Goal: Task Accomplishment & Management: Use online tool/utility

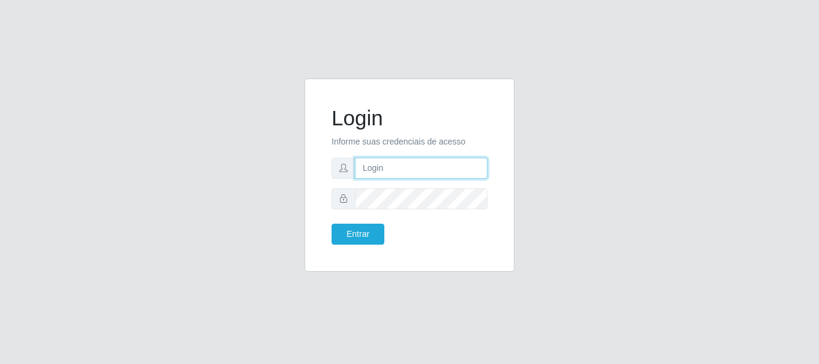
type input "[EMAIL_ADDRESS][DOMAIN_NAME]"
click at [393, 167] on input "[EMAIL_ADDRESS][DOMAIN_NAME]" at bounding box center [421, 168] width 132 height 21
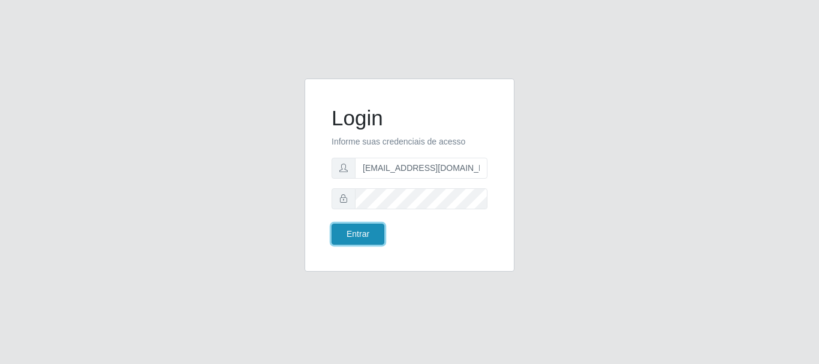
click at [370, 234] on button "Entrar" at bounding box center [357, 234] width 53 height 21
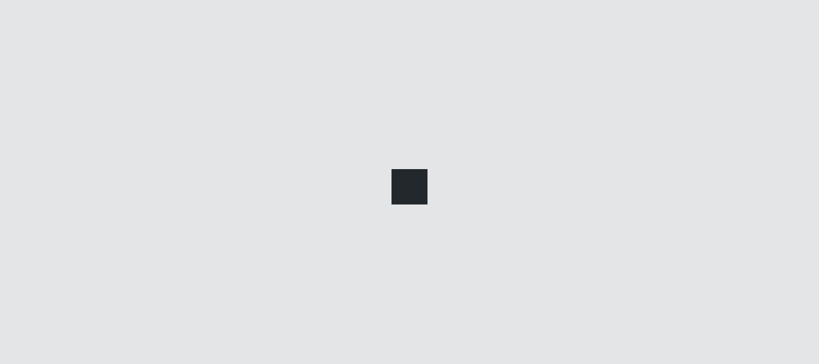
click at [360, 233] on div at bounding box center [409, 182] width 819 height 364
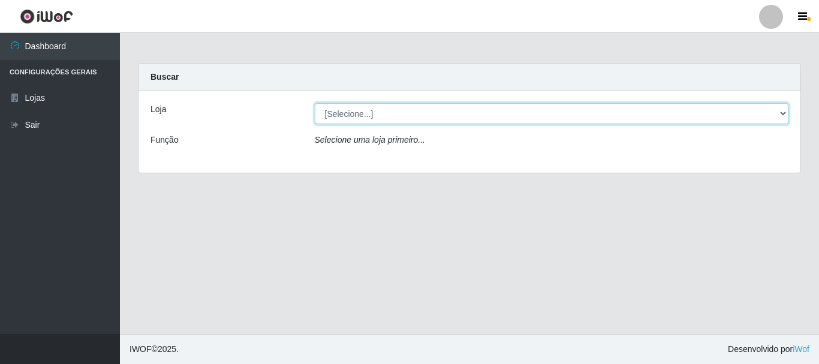
click at [428, 109] on select "[Selecione...] O Feirão - Pocinhos" at bounding box center [552, 113] width 474 height 21
select select "190"
click at [315, 103] on select "[Selecione...] O Feirão - Pocinhos" at bounding box center [552, 113] width 474 height 21
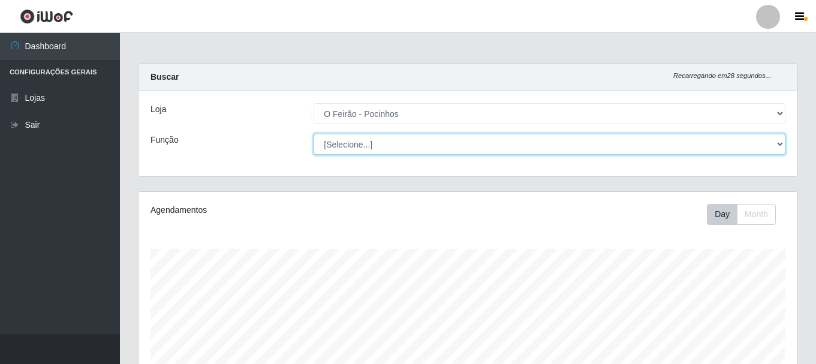
scroll to position [249, 659]
click at [423, 143] on select "[Selecione...] Balconista Balconista + Balconista ++ Embalador Embalador + Emba…" at bounding box center [549, 144] width 472 height 21
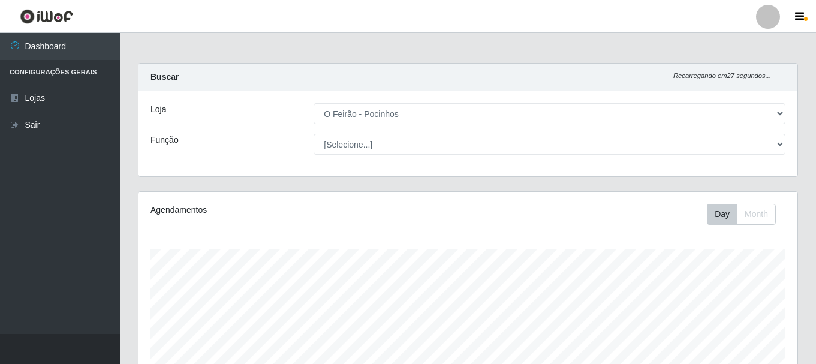
click at [225, 137] on div "Função" at bounding box center [222, 144] width 163 height 21
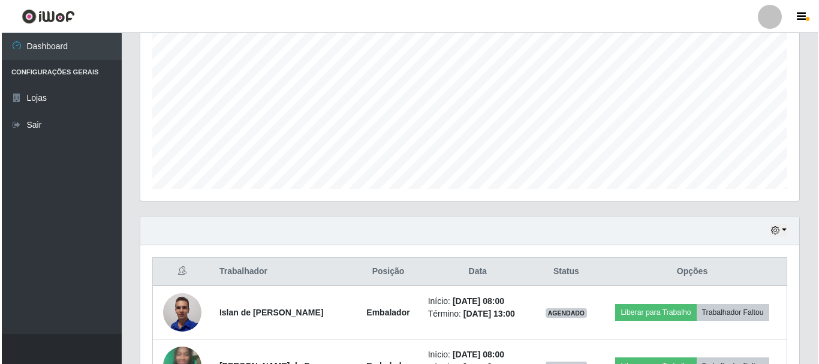
scroll to position [420, 0]
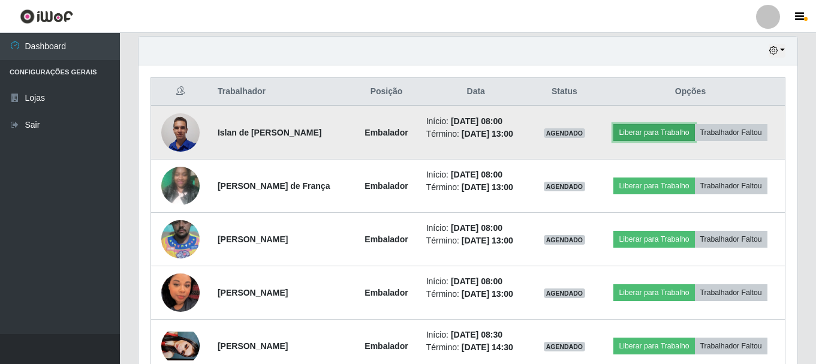
click at [623, 135] on button "Liberar para Trabalho" at bounding box center [653, 132] width 81 height 17
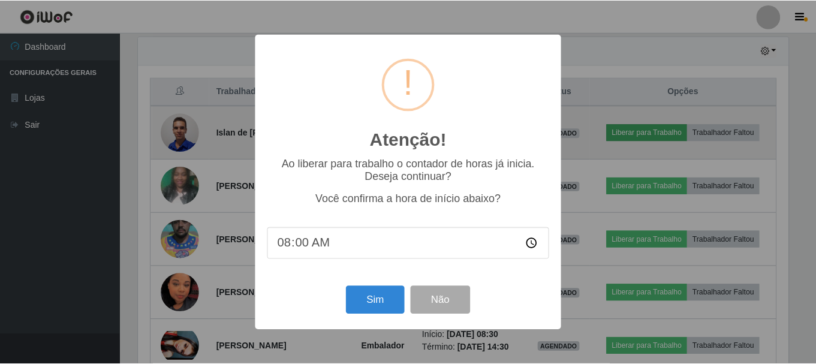
scroll to position [249, 653]
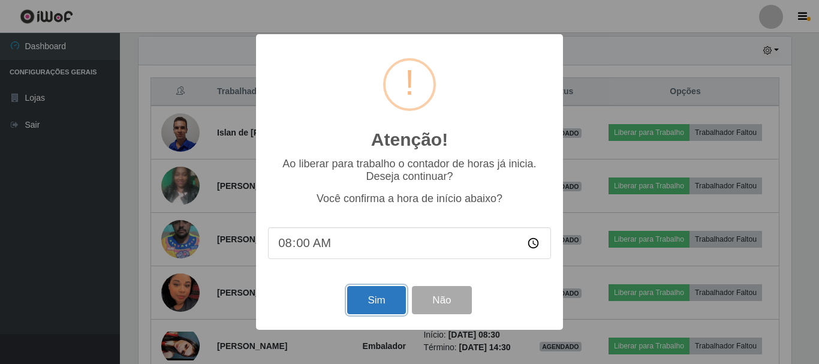
click at [361, 306] on button "Sim" at bounding box center [376, 300] width 58 height 28
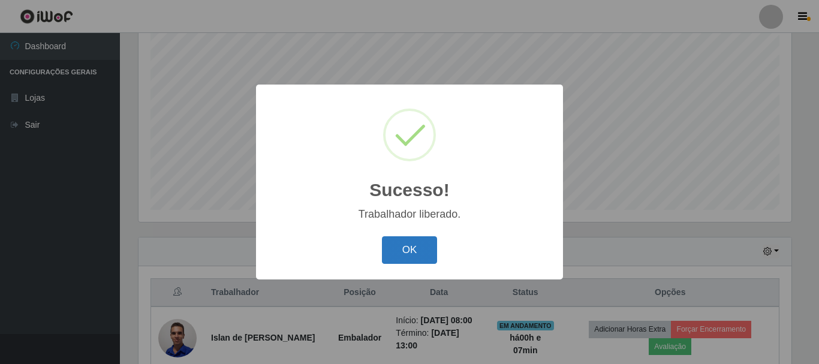
click at [385, 257] on button "OK" at bounding box center [410, 250] width 56 height 28
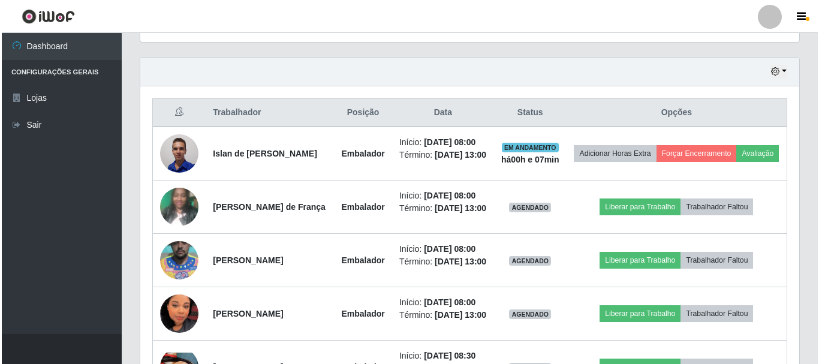
scroll to position [249, 659]
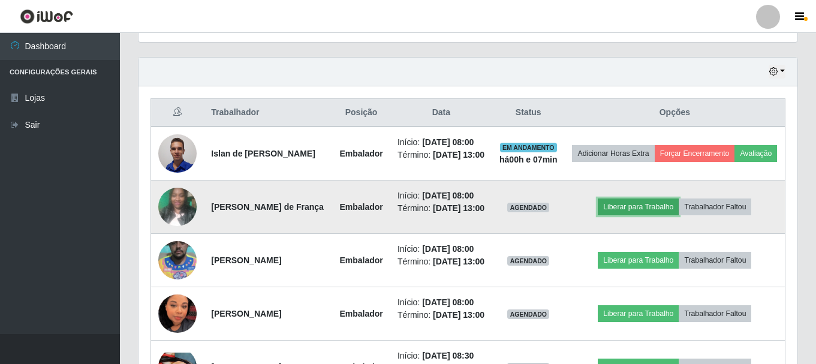
click at [611, 215] on button "Liberar para Trabalho" at bounding box center [638, 206] width 81 height 17
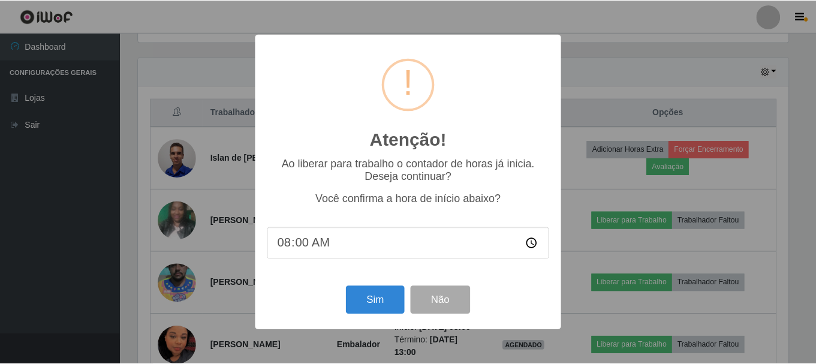
scroll to position [249, 653]
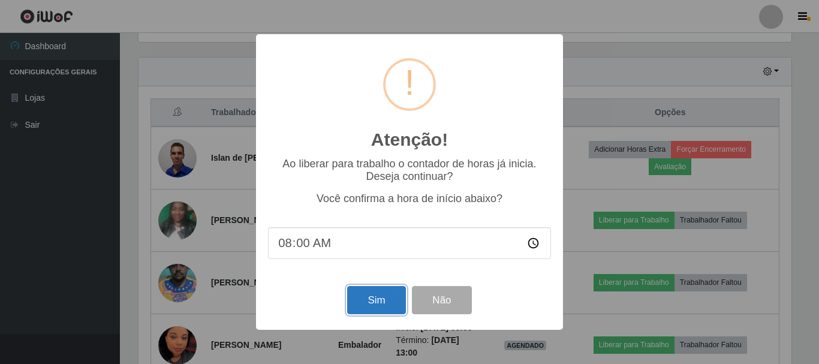
click at [370, 295] on button "Sim" at bounding box center [376, 300] width 58 height 28
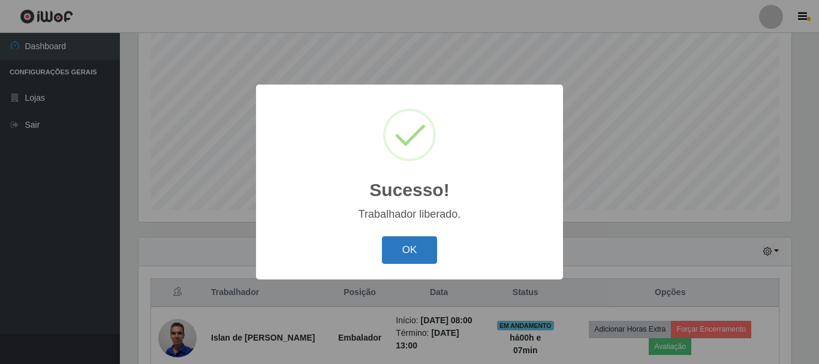
click at [399, 248] on button "OK" at bounding box center [410, 250] width 56 height 28
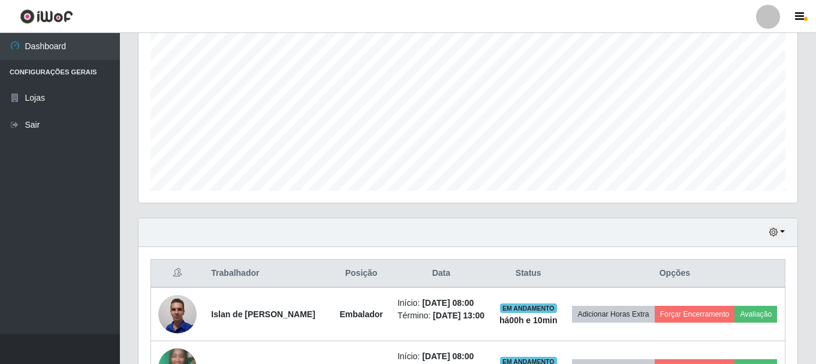
scroll to position [0, 0]
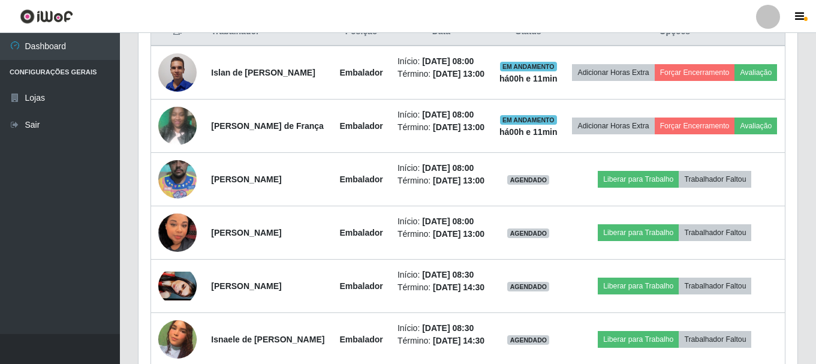
scroll to position [420, 0]
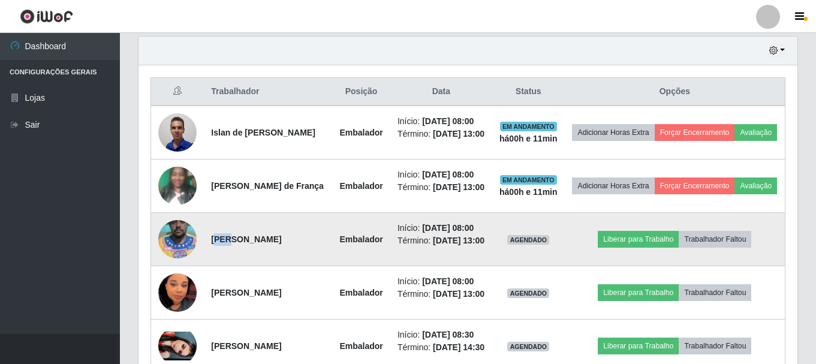
drag, startPoint x: 216, startPoint y: 263, endPoint x: 227, endPoint y: 263, distance: 10.8
click at [227, 244] on strong "[PERSON_NAME]" at bounding box center [246, 239] width 70 height 10
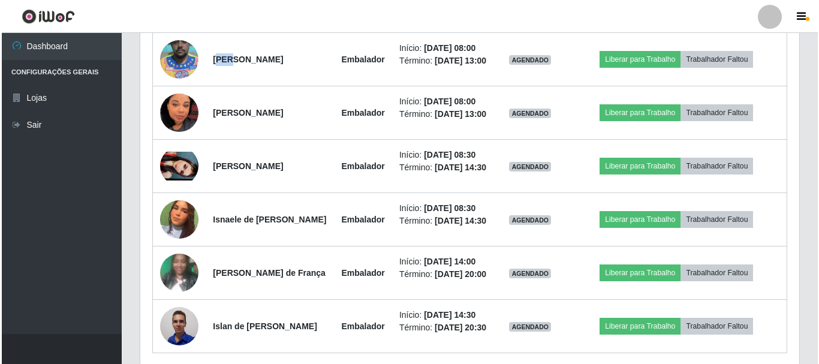
scroll to position [539, 0]
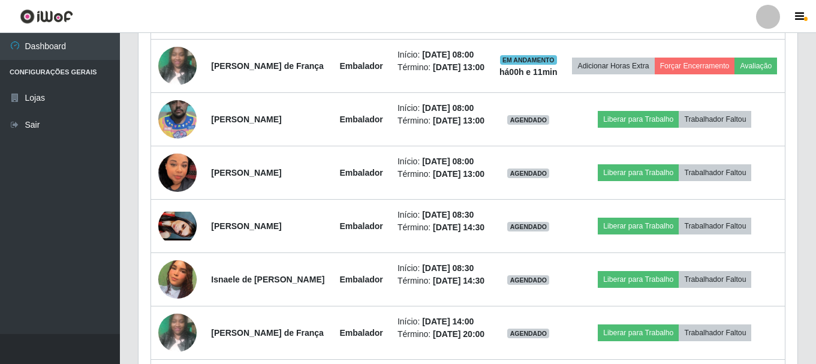
click at [131, 181] on div "Hoje 1 dia 3 dias 1 Semana Não encerrados Trabalhador Posição Data Status Opçõe…" at bounding box center [468, 178] width 678 height 524
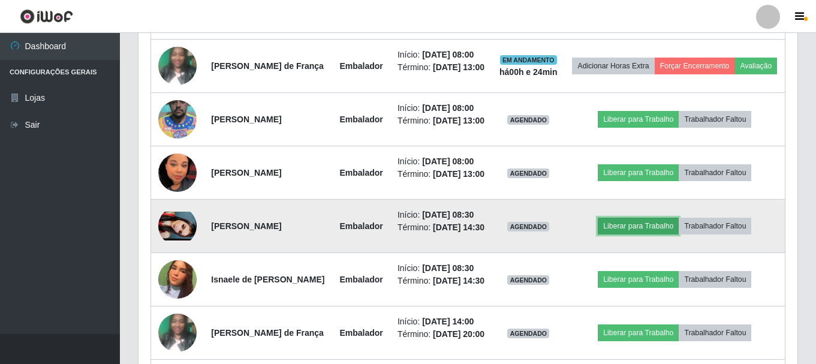
click at [659, 234] on button "Liberar para Trabalho" at bounding box center [638, 226] width 81 height 17
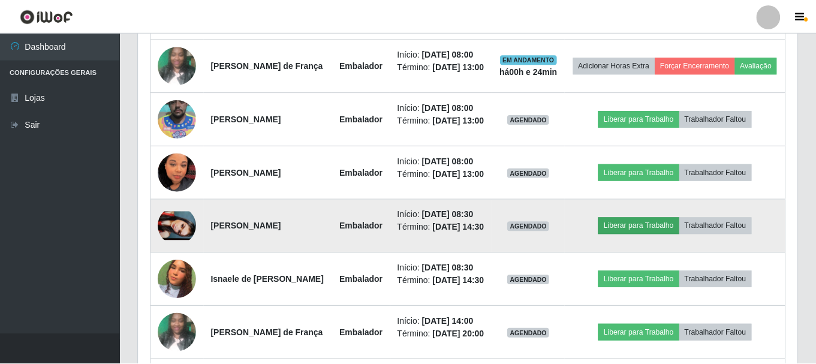
scroll to position [249, 653]
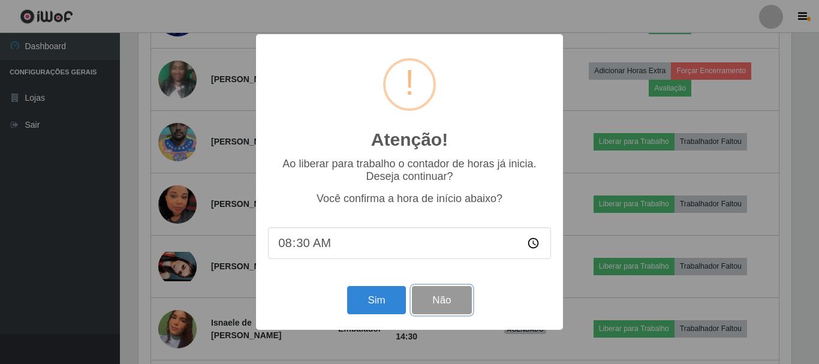
click at [433, 306] on button "Não" at bounding box center [441, 300] width 59 height 28
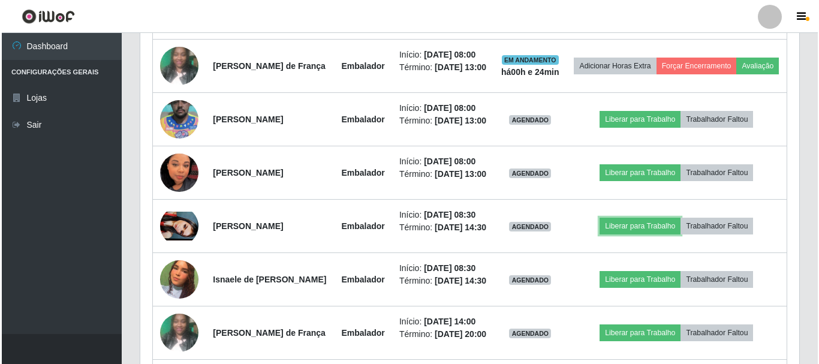
scroll to position [249, 659]
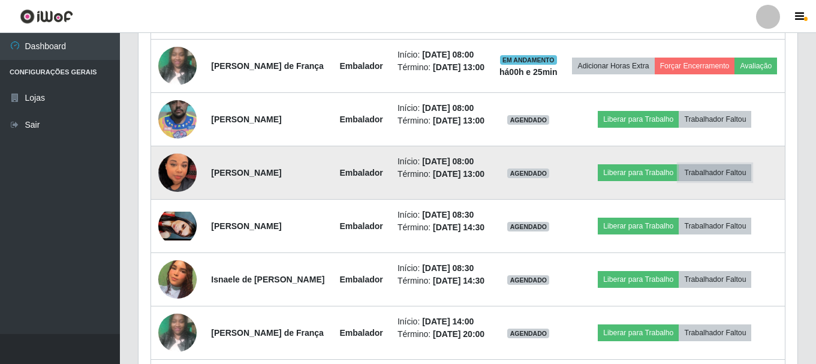
click at [712, 181] on button "Trabalhador Faltou" at bounding box center [714, 172] width 73 height 17
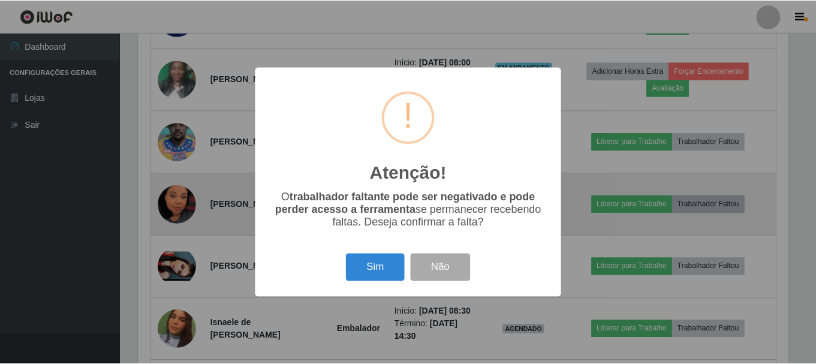
scroll to position [249, 653]
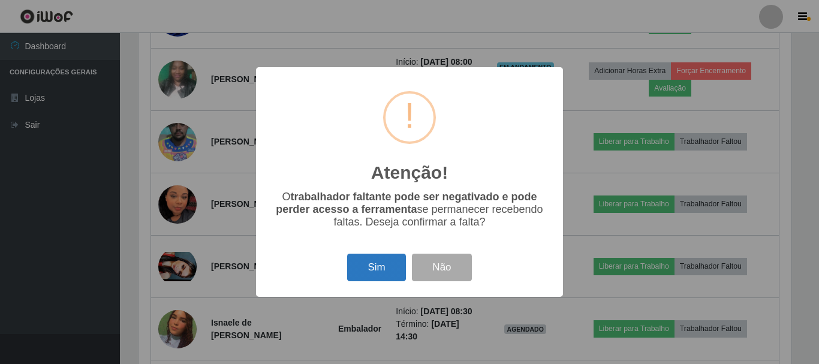
click at [375, 277] on button "Sim" at bounding box center [376, 268] width 58 height 28
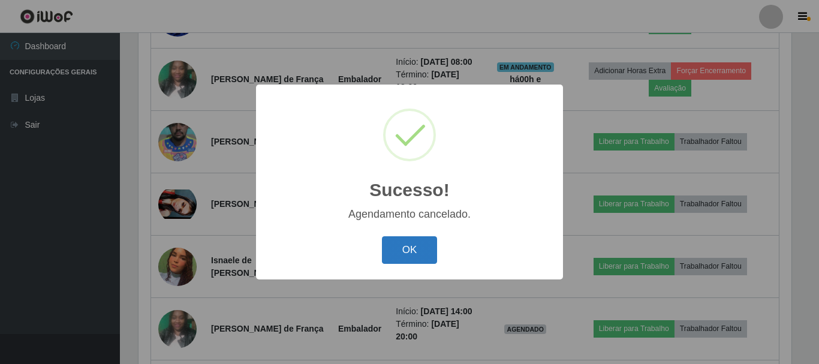
click at [415, 246] on button "OK" at bounding box center [410, 250] width 56 height 28
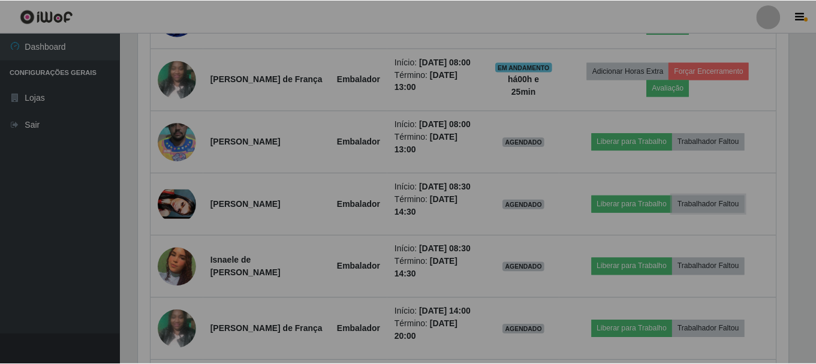
scroll to position [249, 659]
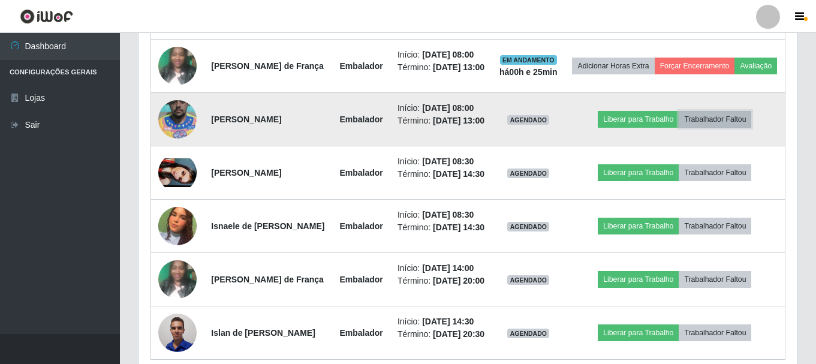
click at [734, 128] on button "Trabalhador Faltou" at bounding box center [714, 119] width 73 height 17
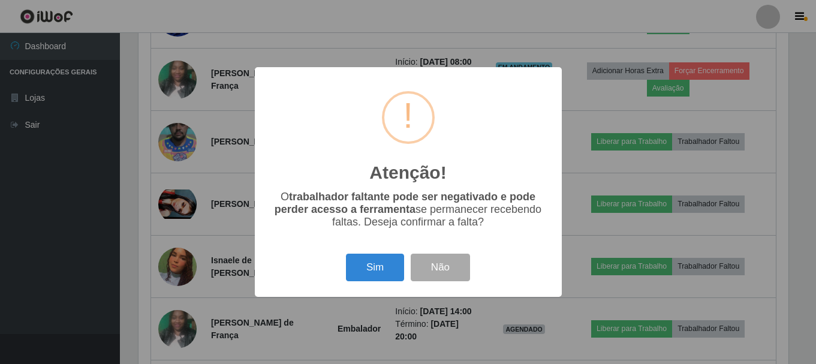
scroll to position [249, 653]
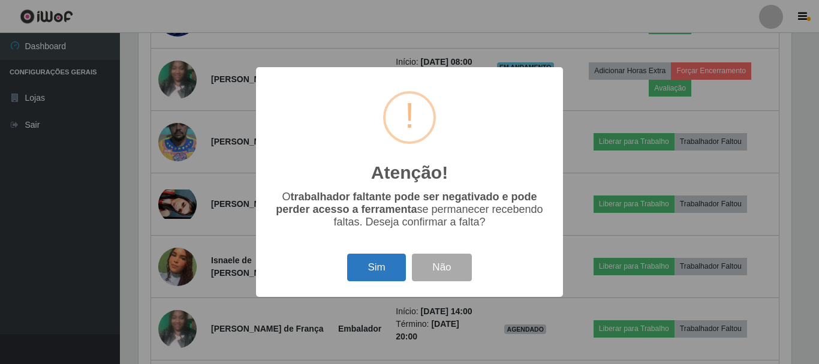
click at [394, 269] on button "Sim" at bounding box center [376, 268] width 58 height 28
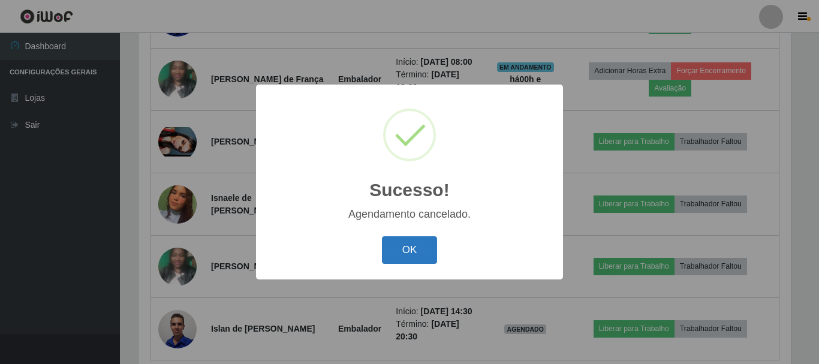
click at [397, 252] on button "OK" at bounding box center [410, 250] width 56 height 28
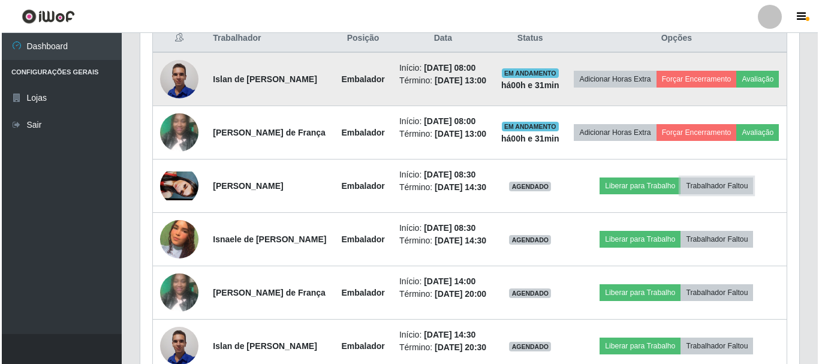
scroll to position [533, 0]
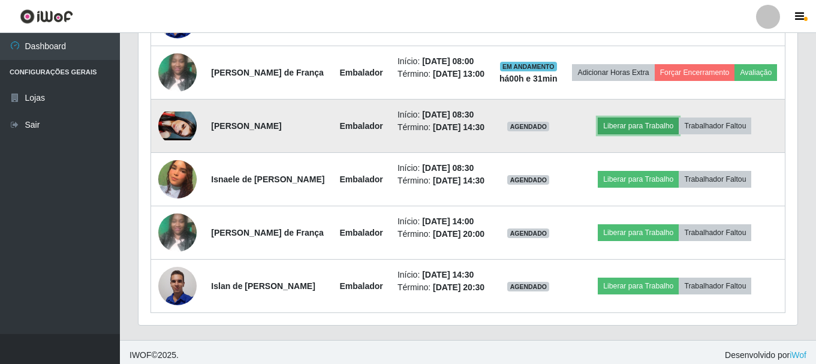
click at [645, 134] on button "Liberar para Trabalho" at bounding box center [638, 125] width 81 height 17
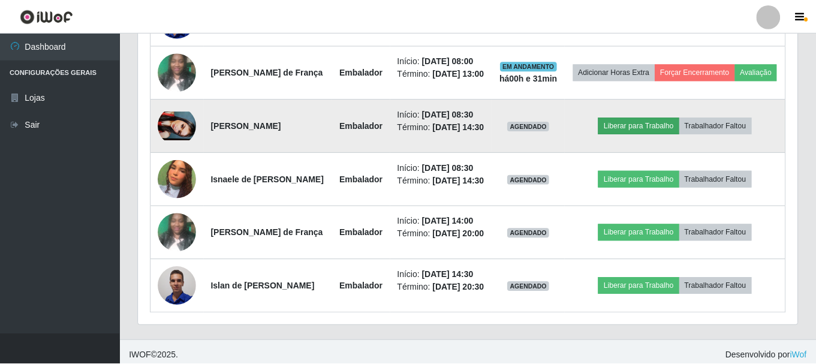
scroll to position [249, 653]
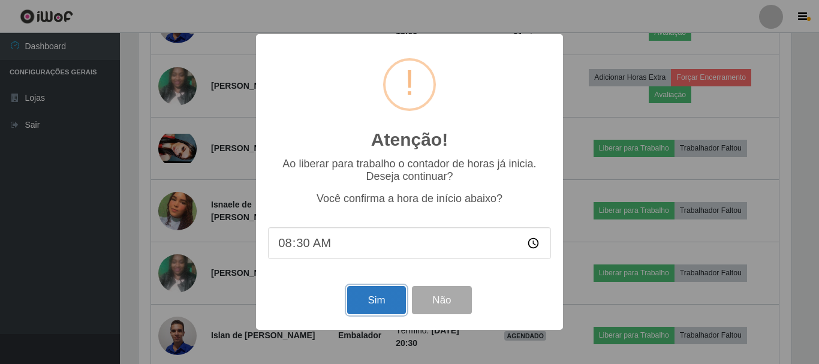
click at [357, 303] on button "Sim" at bounding box center [376, 300] width 58 height 28
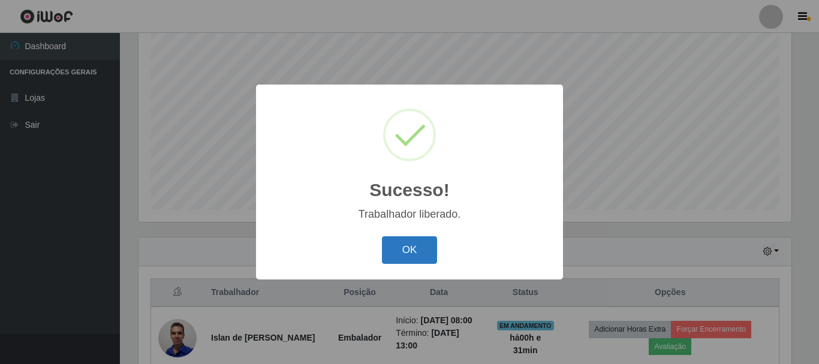
click at [384, 254] on button "OK" at bounding box center [410, 250] width 56 height 28
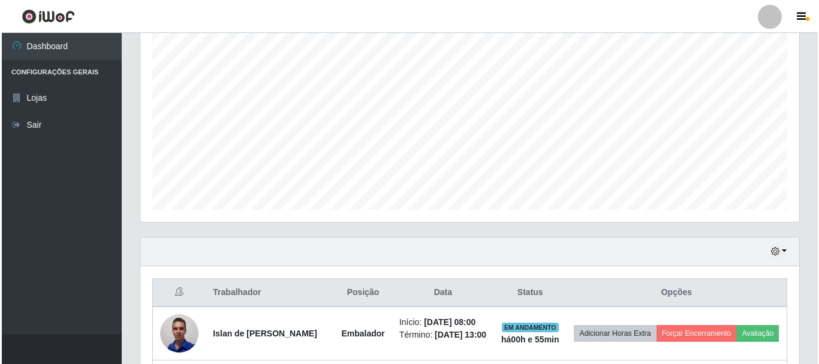
scroll to position [518, 0]
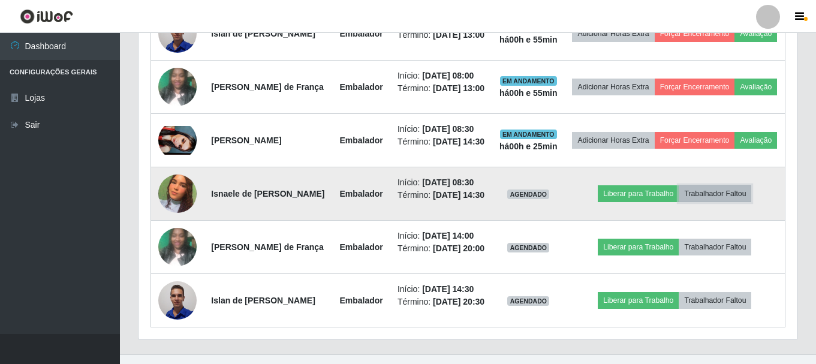
click at [722, 202] on button "Trabalhador Faltou" at bounding box center [714, 193] width 73 height 17
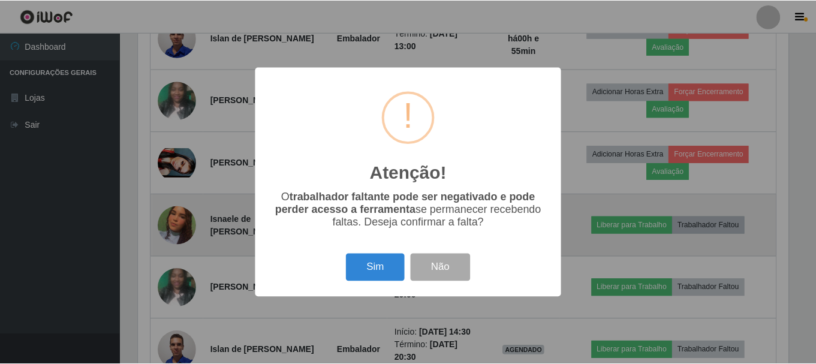
scroll to position [249, 653]
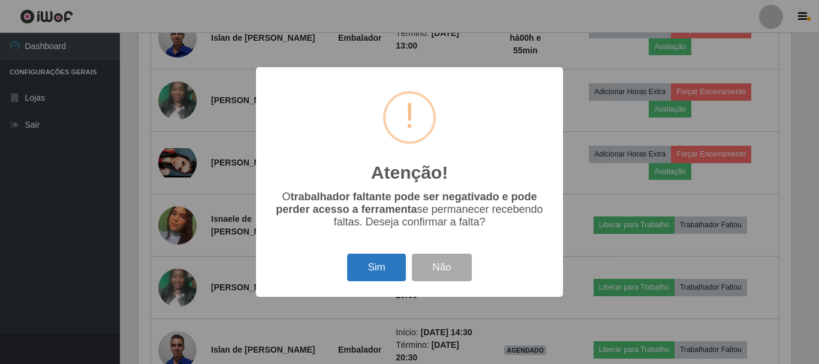
click at [382, 276] on button "Sim" at bounding box center [376, 268] width 58 height 28
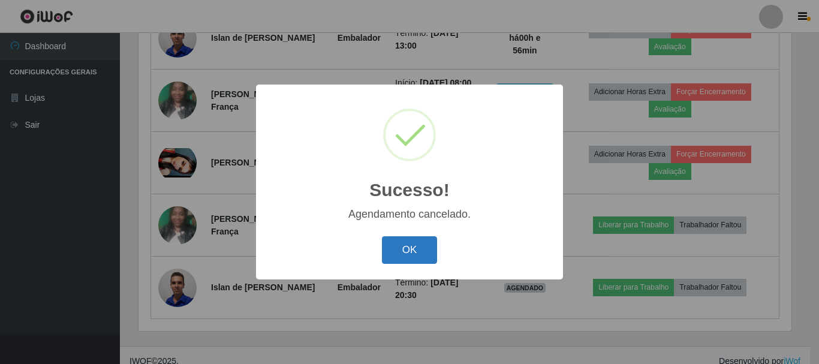
click at [429, 249] on button "OK" at bounding box center [410, 250] width 56 height 28
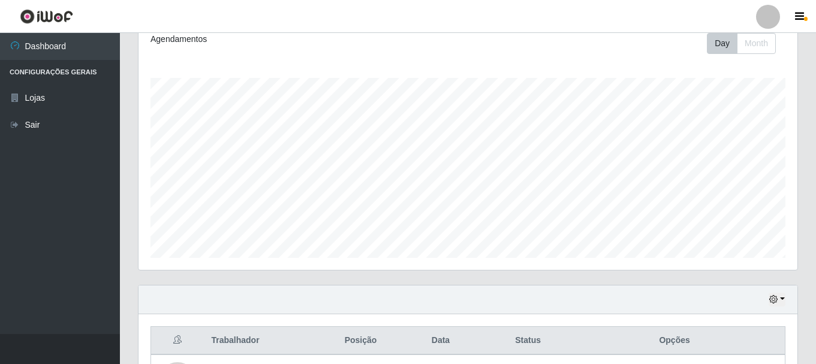
scroll to position [111, 0]
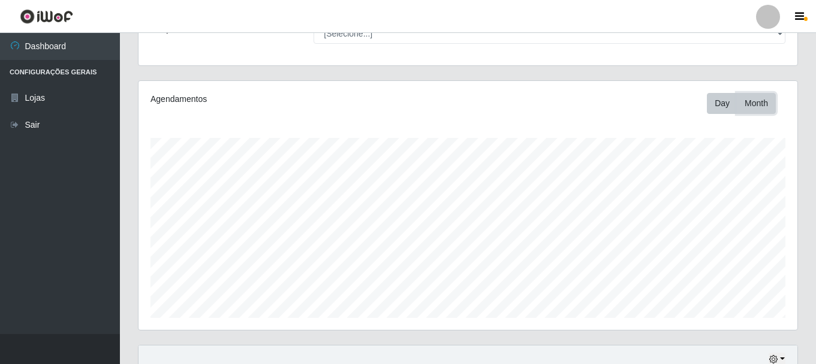
click at [740, 96] on button "Month" at bounding box center [756, 103] width 39 height 21
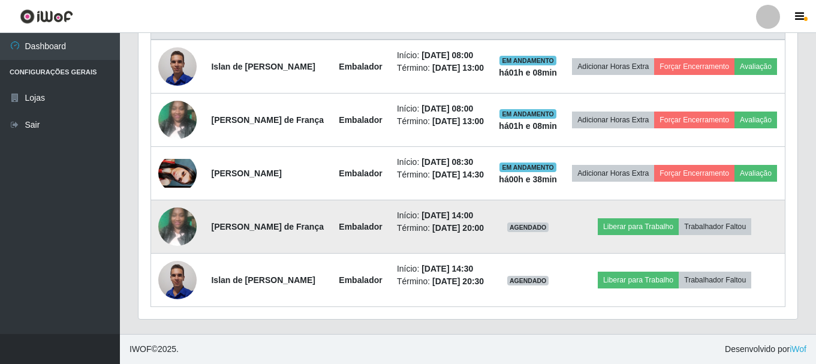
scroll to position [171, 0]
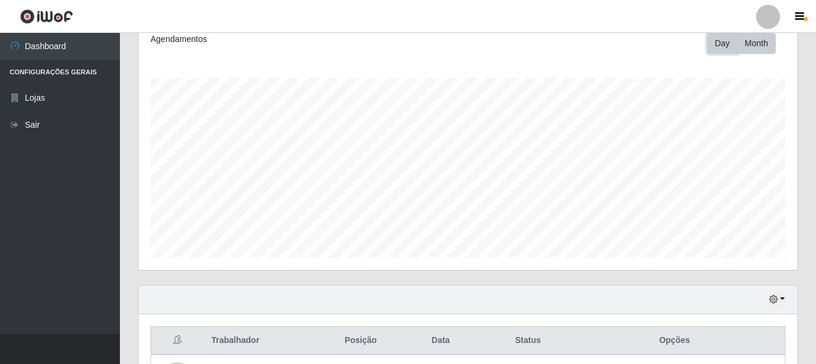
click at [720, 47] on button "Day" at bounding box center [722, 43] width 31 height 21
click at [249, 328] on th "Trabalhador" at bounding box center [268, 341] width 128 height 28
click at [247, 335] on th "Trabalhador" at bounding box center [268, 341] width 128 height 28
click at [247, 338] on th "Trabalhador" at bounding box center [268, 341] width 128 height 28
click at [770, 295] on icon "button" at bounding box center [773, 299] width 8 height 8
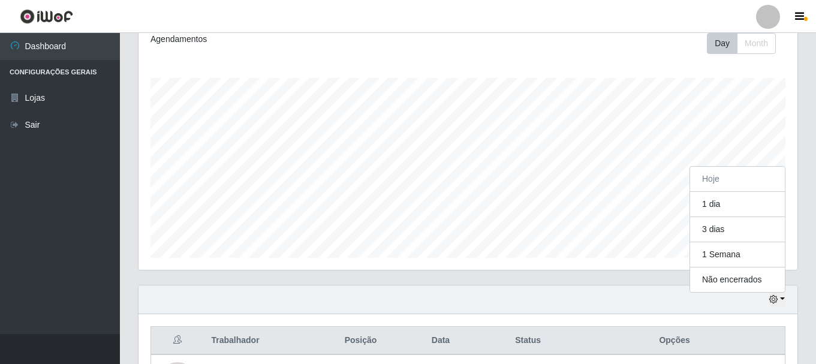
click at [589, 258] on div "Agendamentos Day Month" at bounding box center [467, 145] width 659 height 249
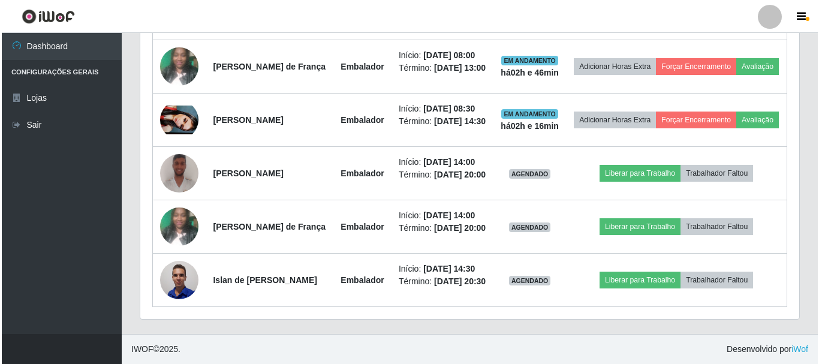
scroll to position [593, 0]
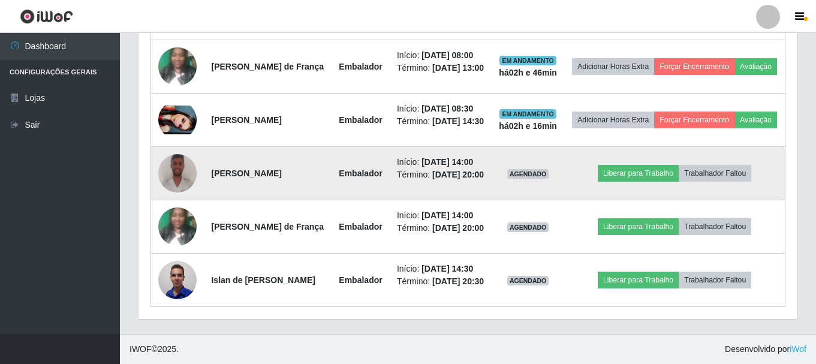
click at [185, 149] on img at bounding box center [177, 172] width 38 height 51
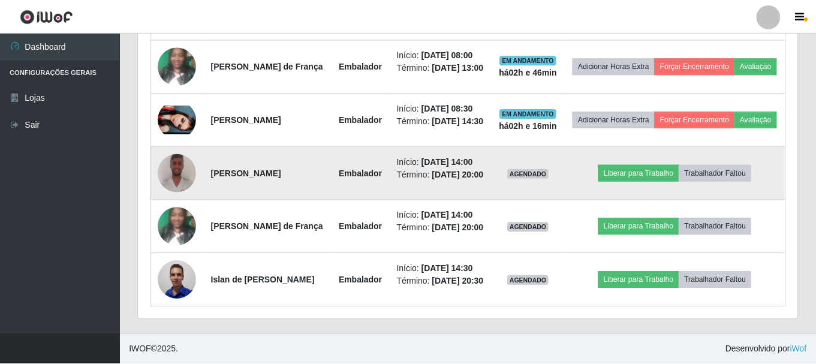
scroll to position [249, 653]
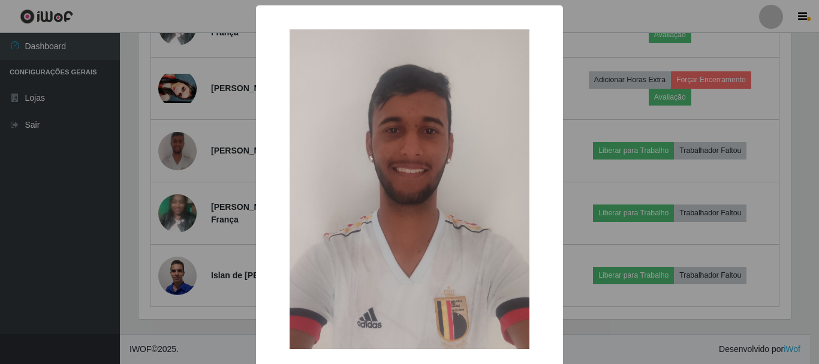
click at [185, 161] on div "× OK Cancel" at bounding box center [409, 182] width 819 height 364
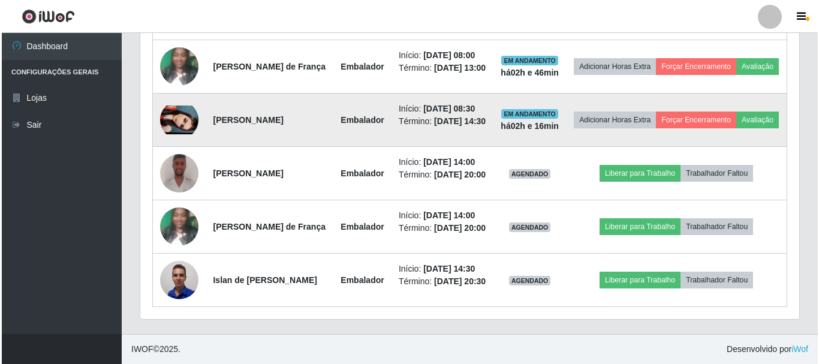
scroll to position [533, 0]
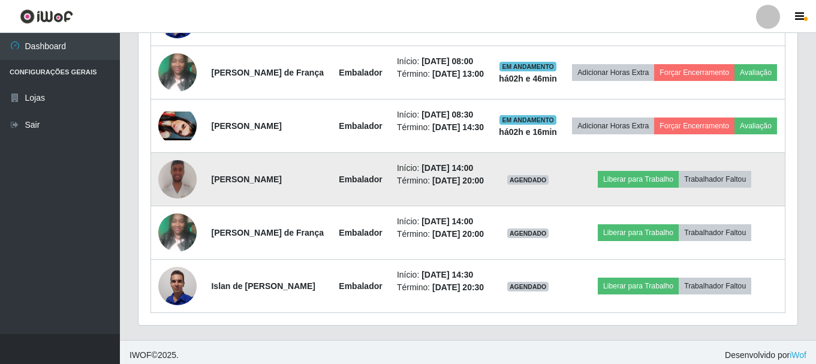
click at [181, 204] on img at bounding box center [177, 178] width 38 height 51
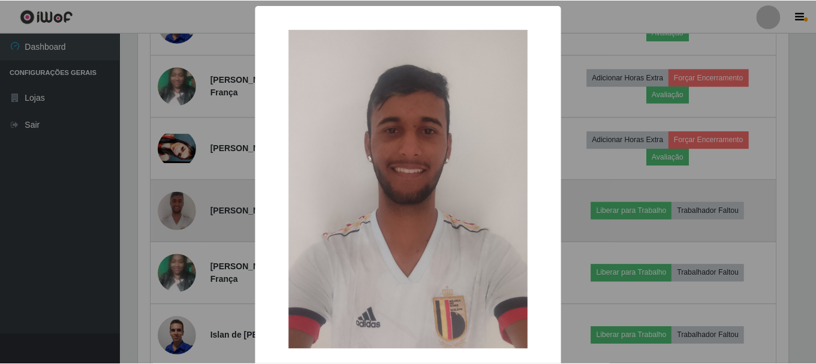
scroll to position [249, 653]
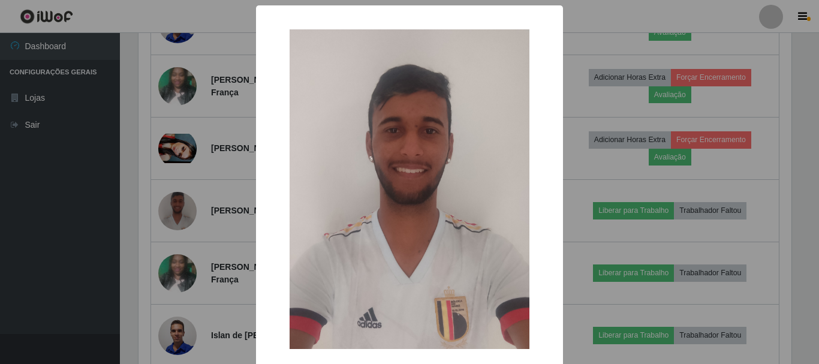
click at [393, 170] on img at bounding box center [409, 188] width 240 height 319
click at [590, 127] on div "× OK Cancel" at bounding box center [409, 182] width 819 height 364
click at [176, 76] on div "× OK Cancel" at bounding box center [409, 182] width 819 height 364
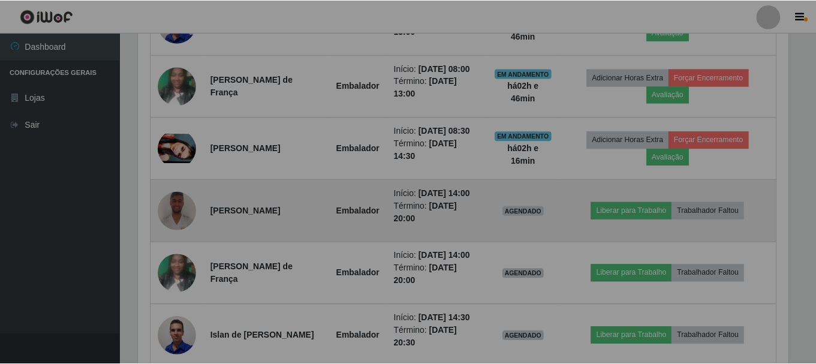
scroll to position [249, 659]
click at [173, 185] on td at bounding box center [177, 211] width 53 height 62
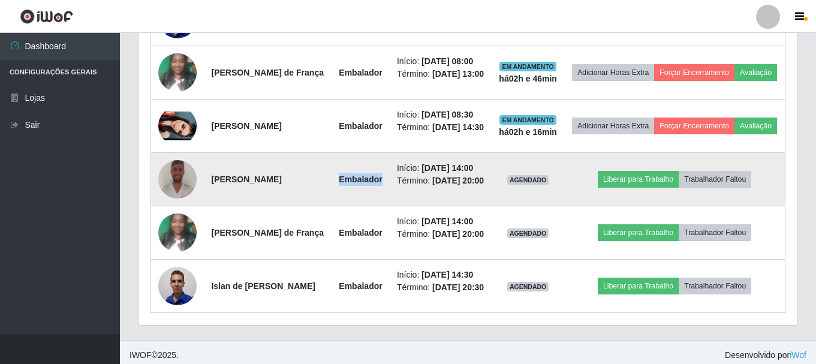
drag, startPoint x: 324, startPoint y: 210, endPoint x: 371, endPoint y: 210, distance: 47.4
click at [371, 206] on td "Embalador" at bounding box center [360, 179] width 58 height 53
click at [376, 196] on td "Embalador" at bounding box center [360, 179] width 58 height 53
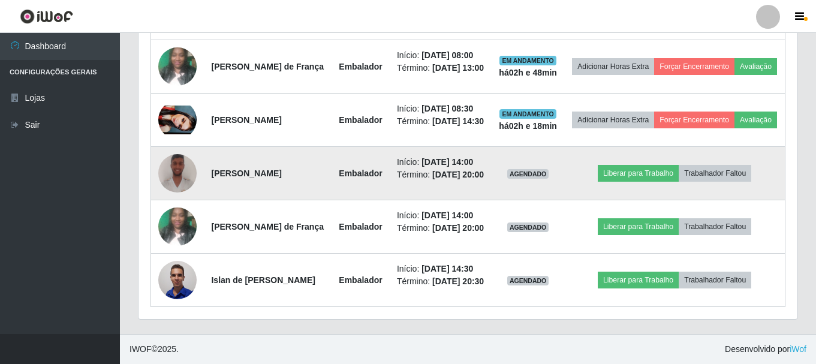
click at [257, 161] on td "[PERSON_NAME]" at bounding box center [268, 173] width 128 height 53
click at [182, 153] on img at bounding box center [177, 172] width 38 height 51
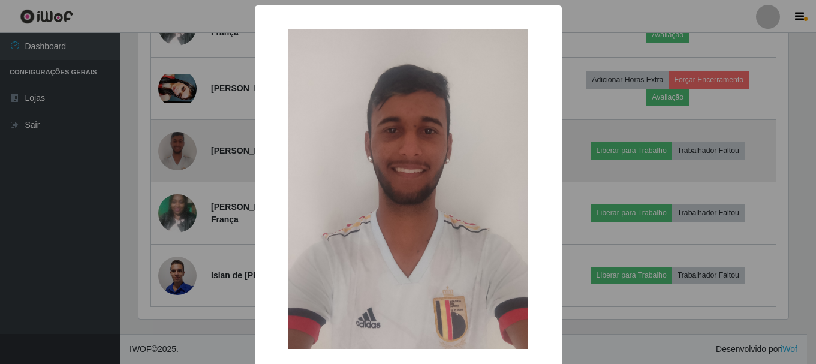
scroll to position [249, 653]
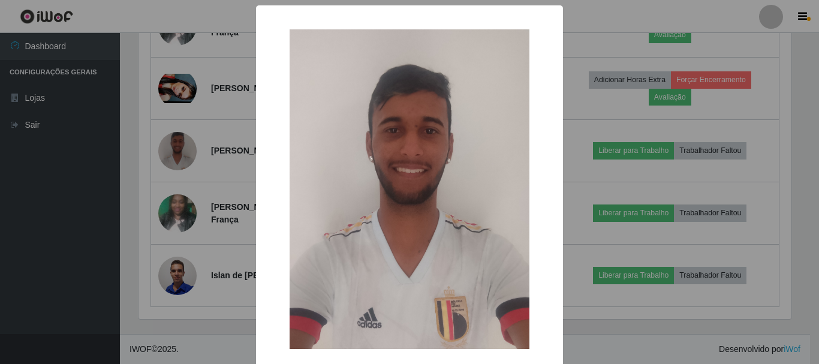
click at [455, 132] on img at bounding box center [409, 188] width 240 height 319
click at [664, 102] on div "× OK Cancel" at bounding box center [409, 182] width 819 height 364
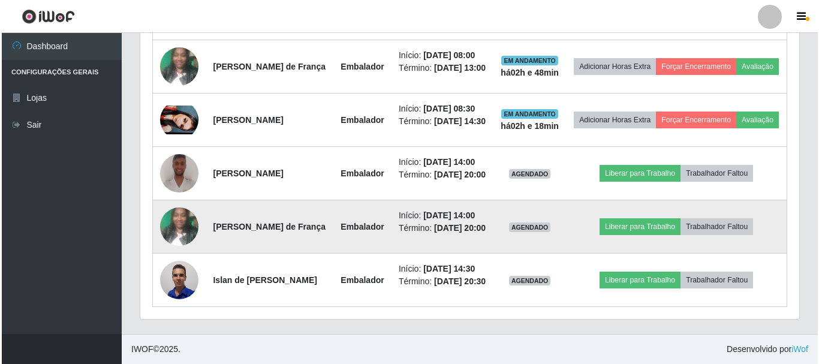
scroll to position [533, 0]
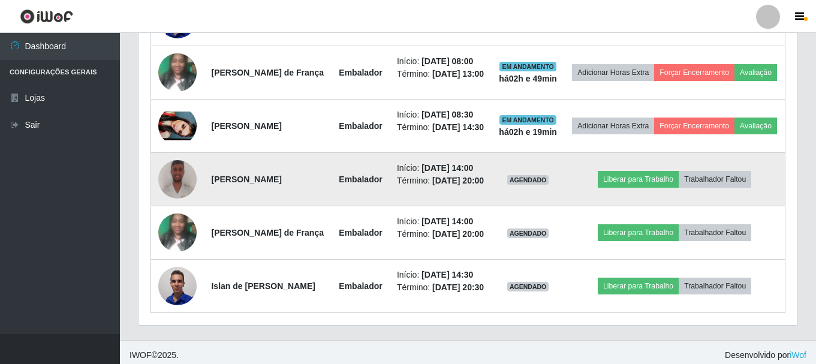
click at [172, 204] on img at bounding box center [177, 178] width 38 height 51
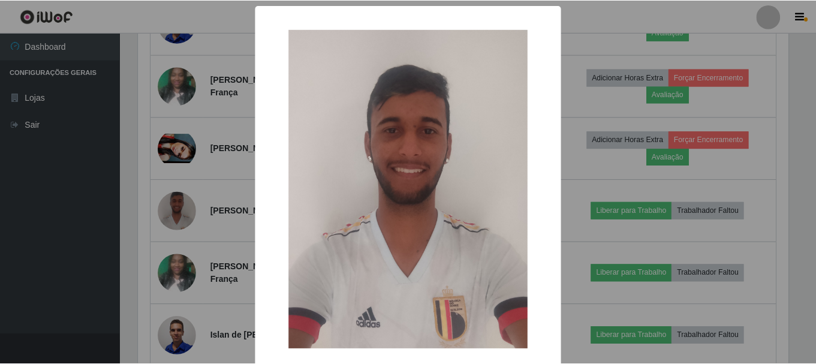
scroll to position [60, 0]
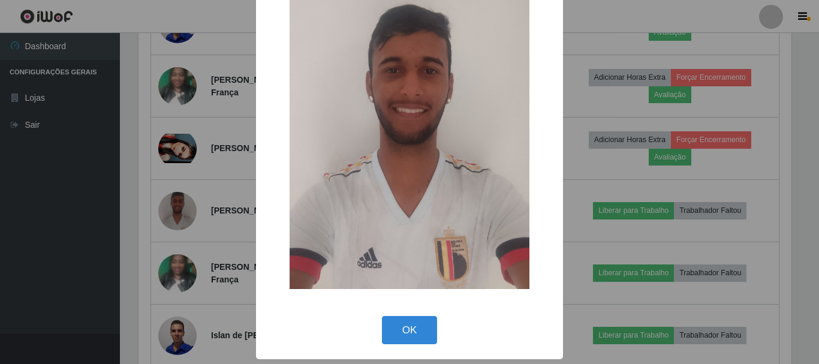
click at [388, 156] on img at bounding box center [409, 128] width 240 height 319
click at [396, 325] on button "OK" at bounding box center [410, 330] width 56 height 28
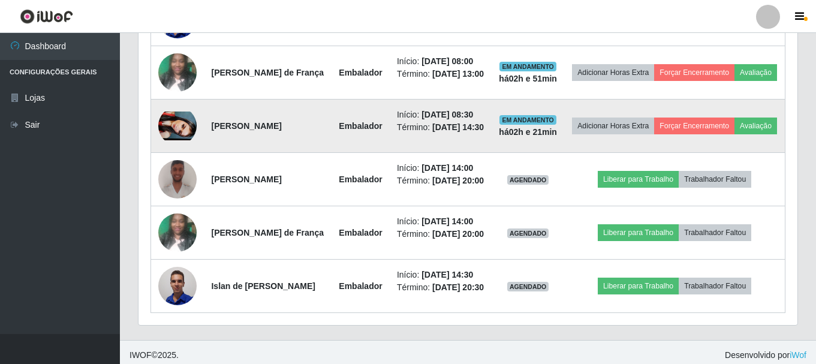
scroll to position [593, 0]
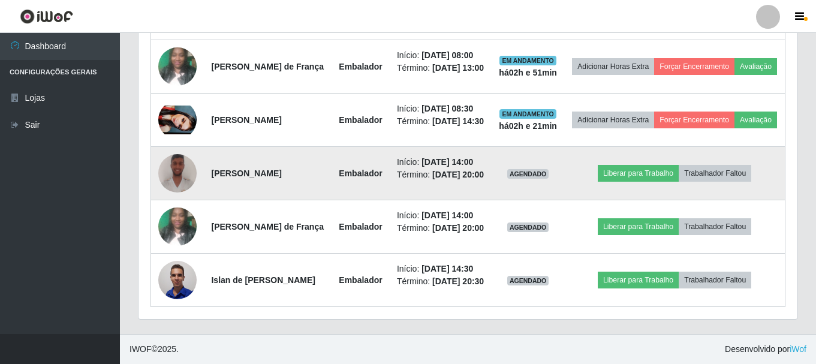
click at [178, 147] on img at bounding box center [177, 172] width 38 height 51
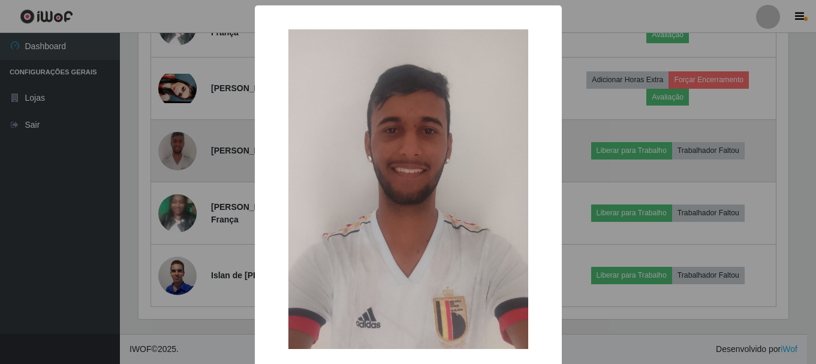
scroll to position [249, 653]
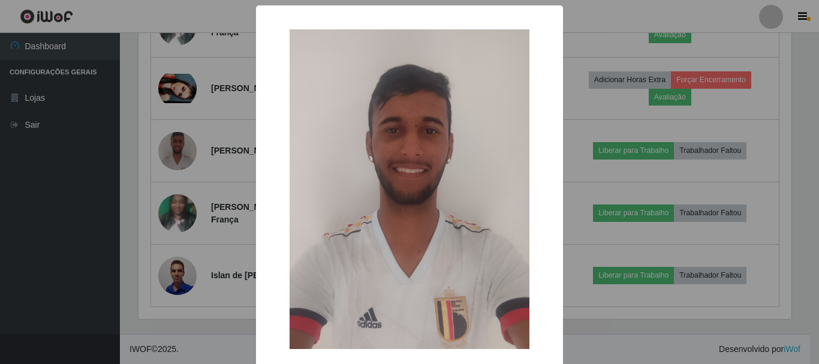
click at [523, 143] on img at bounding box center [409, 188] width 240 height 319
click at [448, 165] on img at bounding box center [409, 188] width 240 height 319
click at [475, 120] on img at bounding box center [409, 188] width 240 height 319
click at [583, 56] on div "× OK Cancel" at bounding box center [409, 182] width 819 height 364
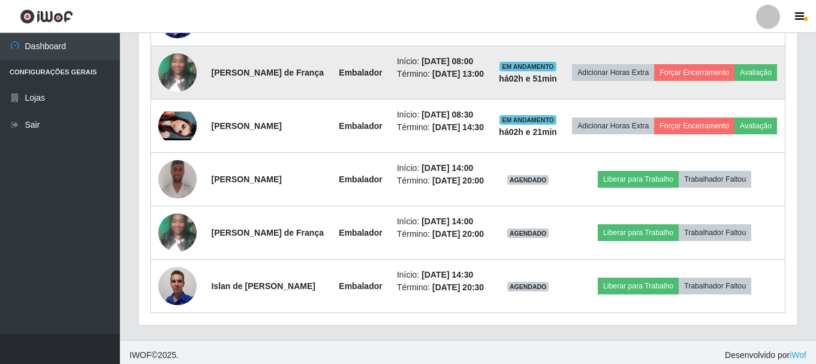
scroll to position [473, 0]
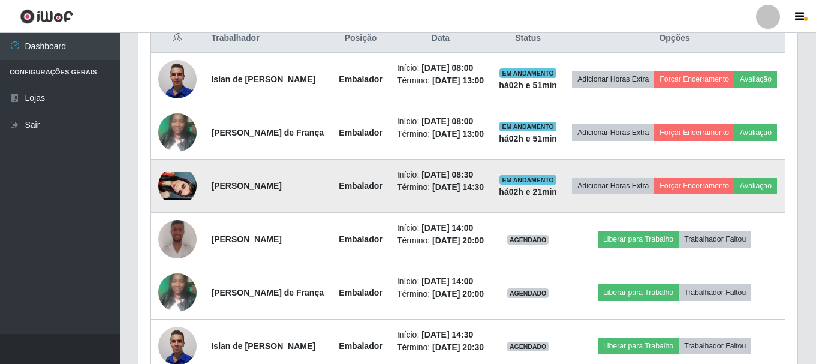
click at [178, 205] on div at bounding box center [177, 186] width 38 height 38
click at [180, 200] on img at bounding box center [177, 185] width 38 height 29
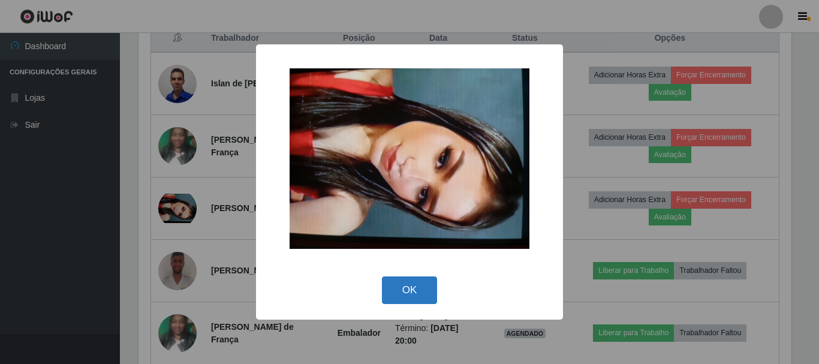
click at [422, 285] on button "OK" at bounding box center [410, 290] width 56 height 28
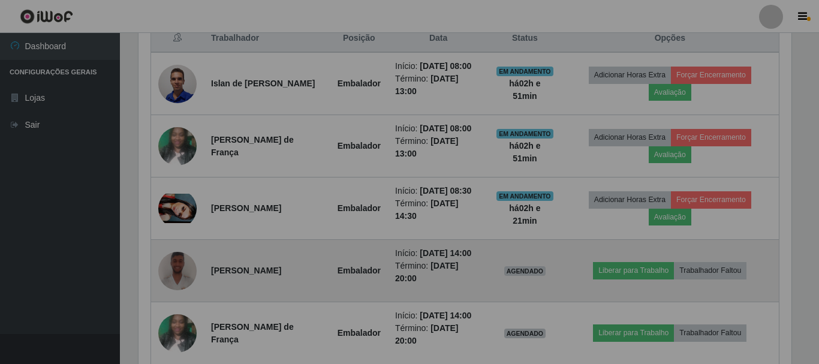
scroll to position [249, 659]
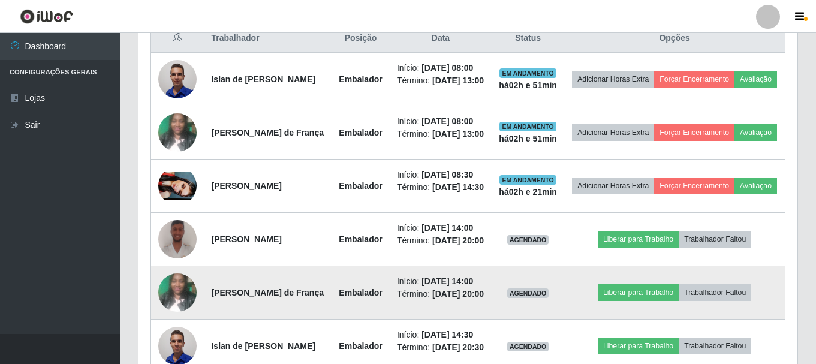
click at [183, 318] on img at bounding box center [177, 292] width 38 height 51
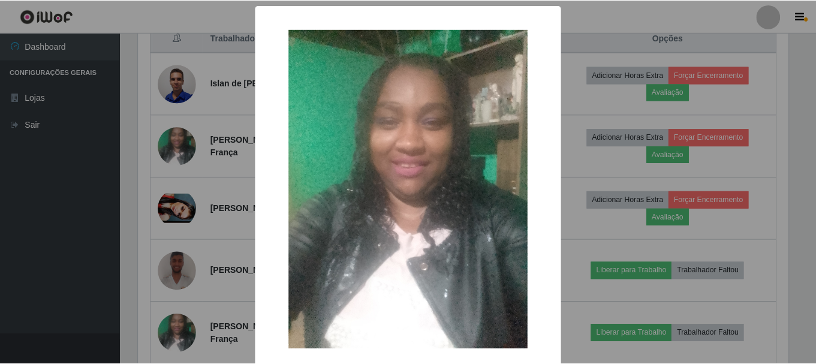
scroll to position [61, 0]
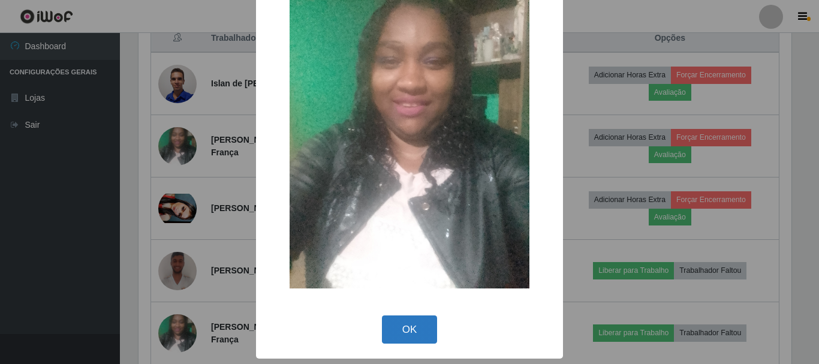
click at [403, 332] on button "OK" at bounding box center [410, 329] width 56 height 28
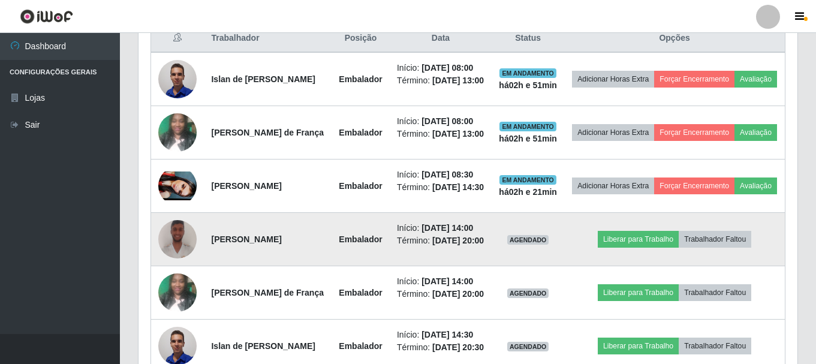
scroll to position [593, 0]
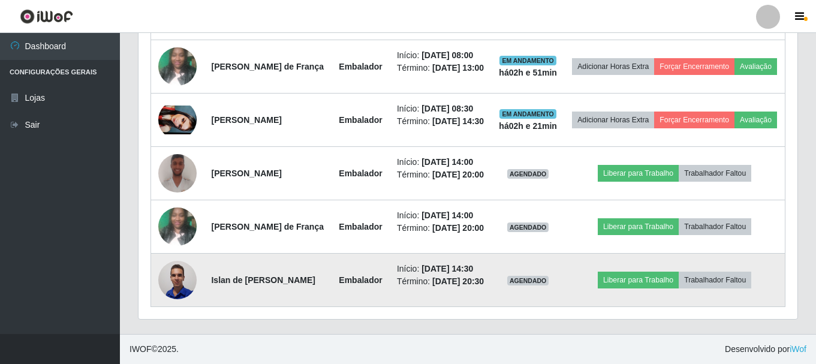
click at [185, 281] on img at bounding box center [177, 279] width 38 height 51
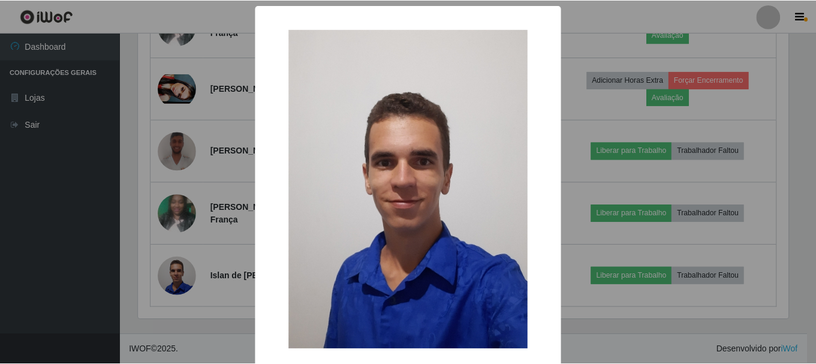
scroll to position [60, 0]
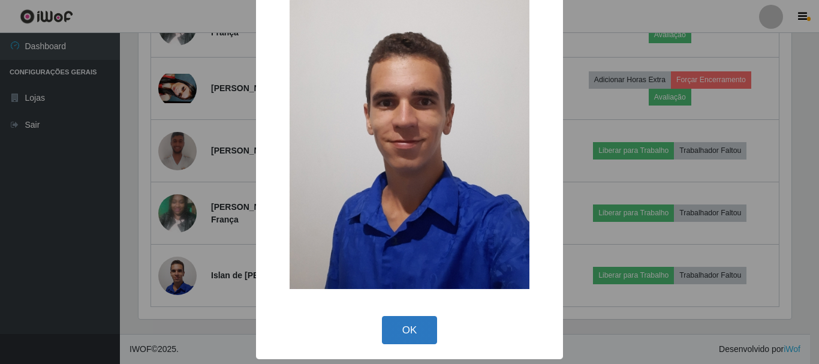
click at [423, 329] on button "OK" at bounding box center [410, 330] width 56 height 28
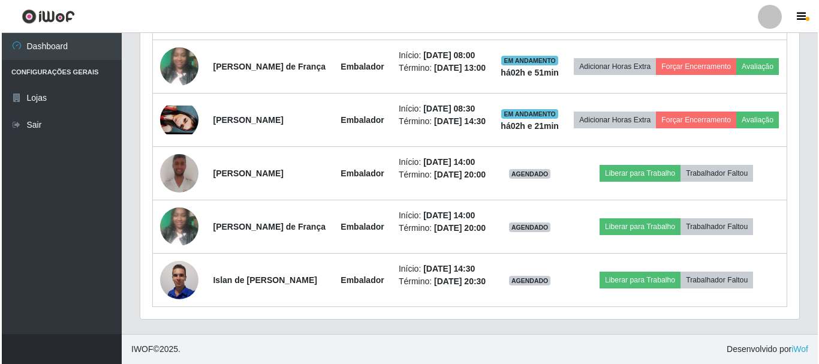
scroll to position [249, 659]
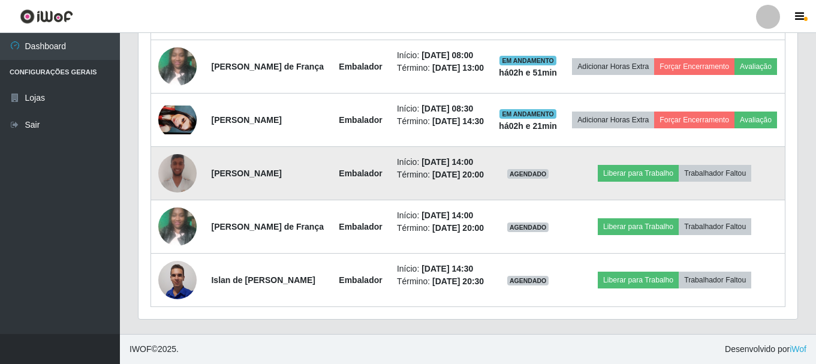
click at [190, 147] on img at bounding box center [177, 172] width 38 height 51
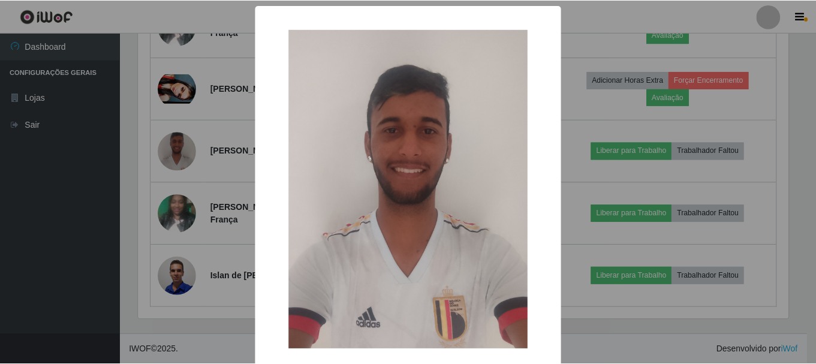
scroll to position [61, 0]
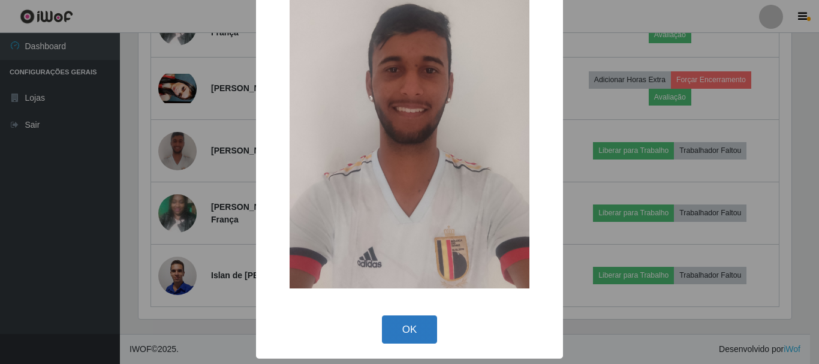
click at [403, 334] on button "OK" at bounding box center [410, 329] width 56 height 28
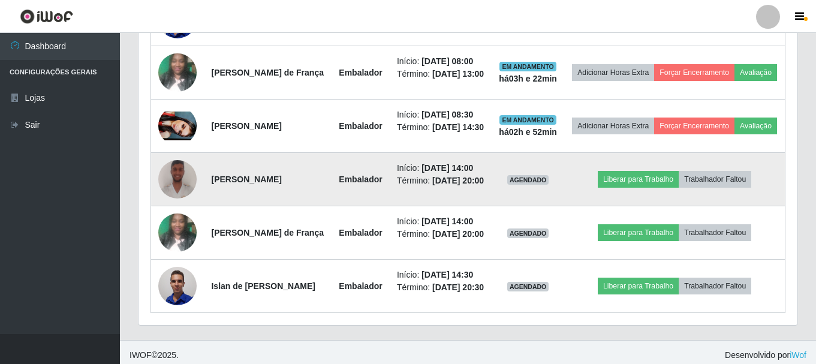
scroll to position [593, 0]
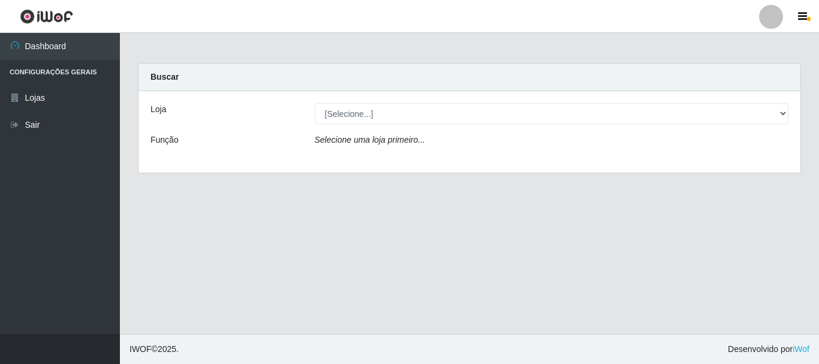
click at [410, 101] on div "Loja [Selecione...] O Feirão - Pocinhos Função Selecione uma loja primeiro..." at bounding box center [469, 132] width 662 height 82
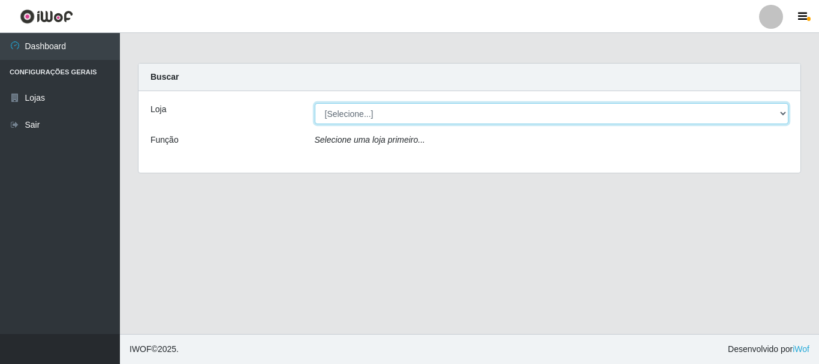
click at [408, 114] on select "[Selecione...] O Feirão - Pocinhos" at bounding box center [552, 113] width 474 height 21
select select "190"
click at [315, 103] on select "[Selecione...] O Feirão - Pocinhos" at bounding box center [552, 113] width 474 height 21
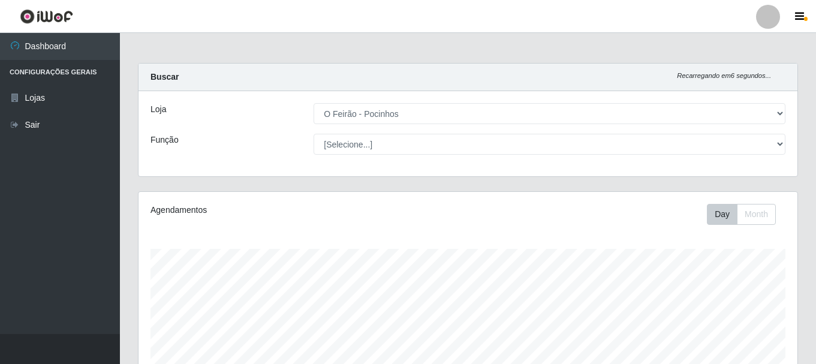
click at [210, 233] on div "Agendamentos Day Month" at bounding box center [467, 316] width 659 height 249
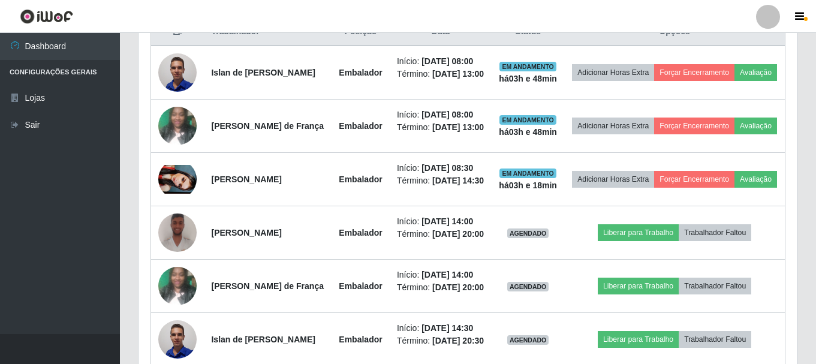
scroll to position [593, 0]
